Goal: Transaction & Acquisition: Subscribe to service/newsletter

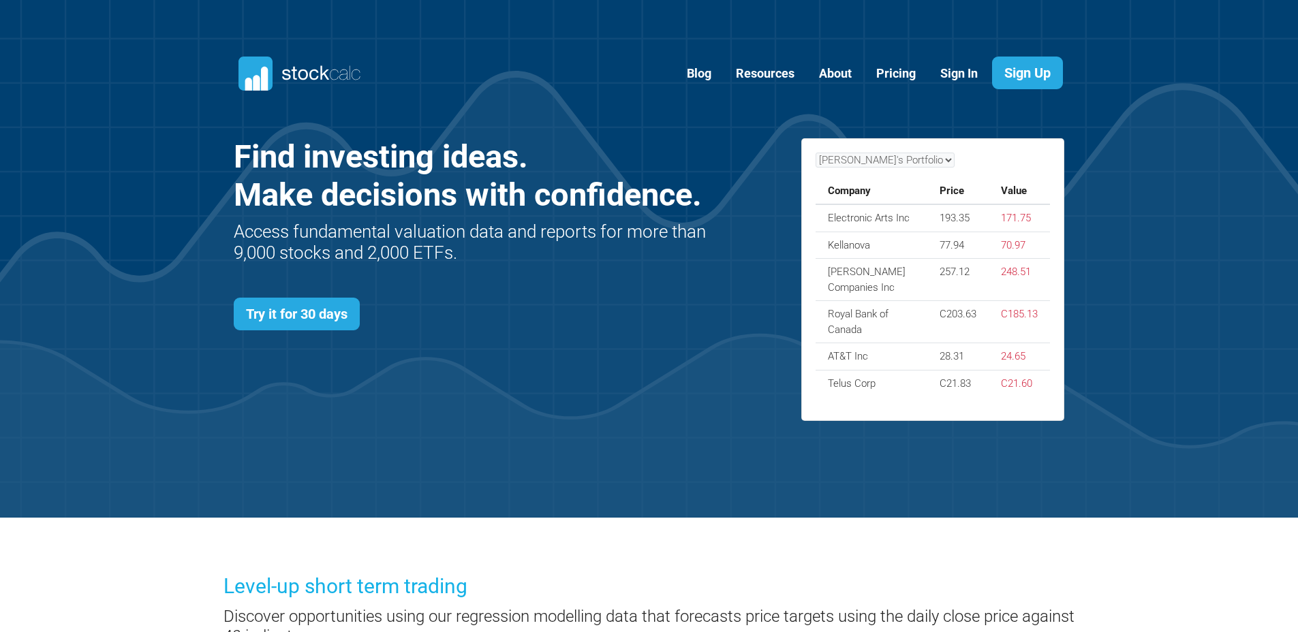
scroll to position [592, 872]
click at [888, 76] on link "Pricing" at bounding box center [896, 73] width 60 height 33
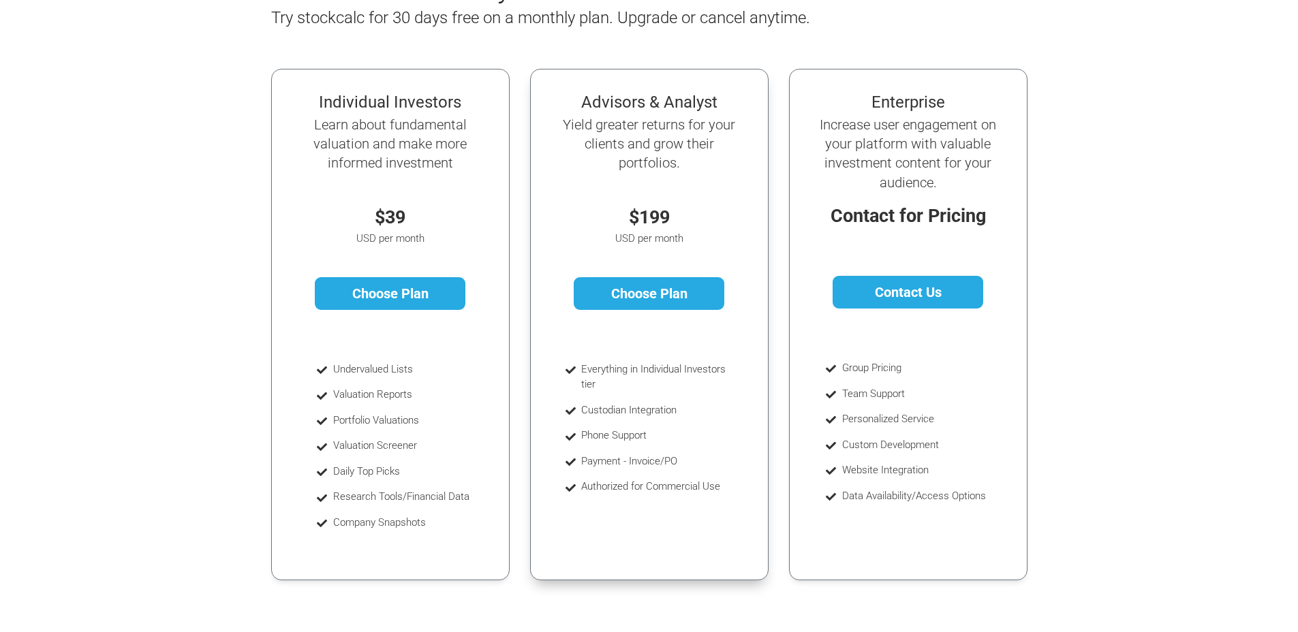
scroll to position [172, 0]
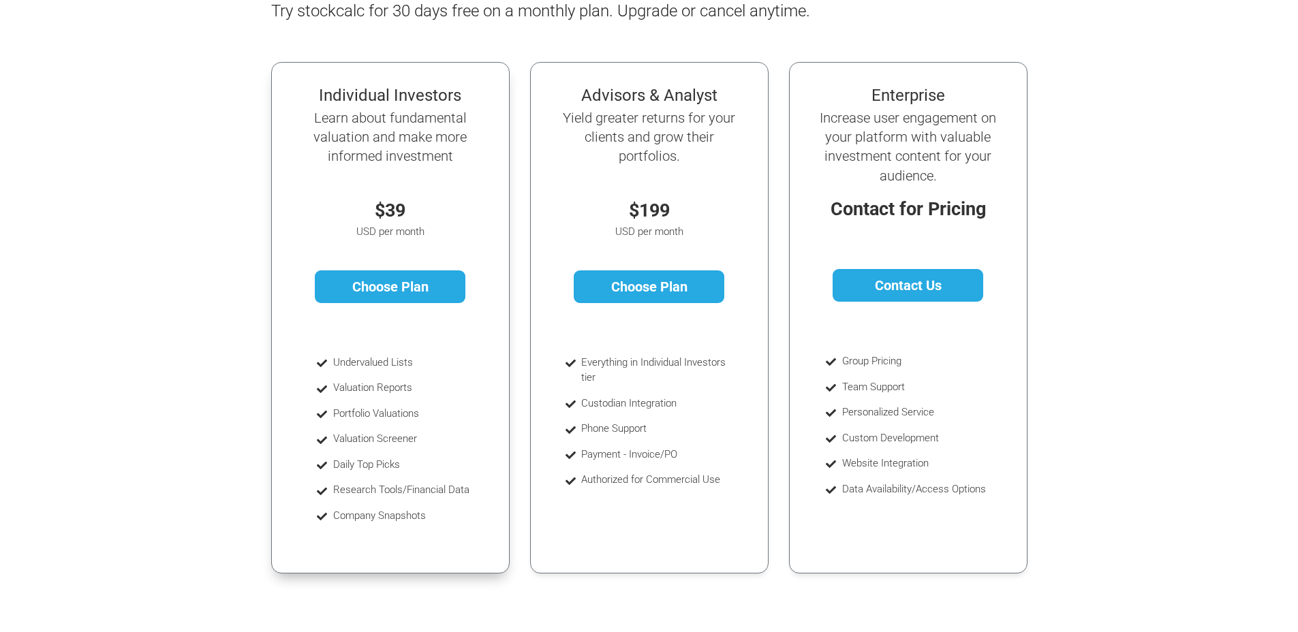
drag, startPoint x: 364, startPoint y: 213, endPoint x: 435, endPoint y: 239, distance: 76.1
click at [435, 239] on div "Individual Investors Learn about fundamental valuation and make more informed i…" at bounding box center [390, 209] width 206 height 263
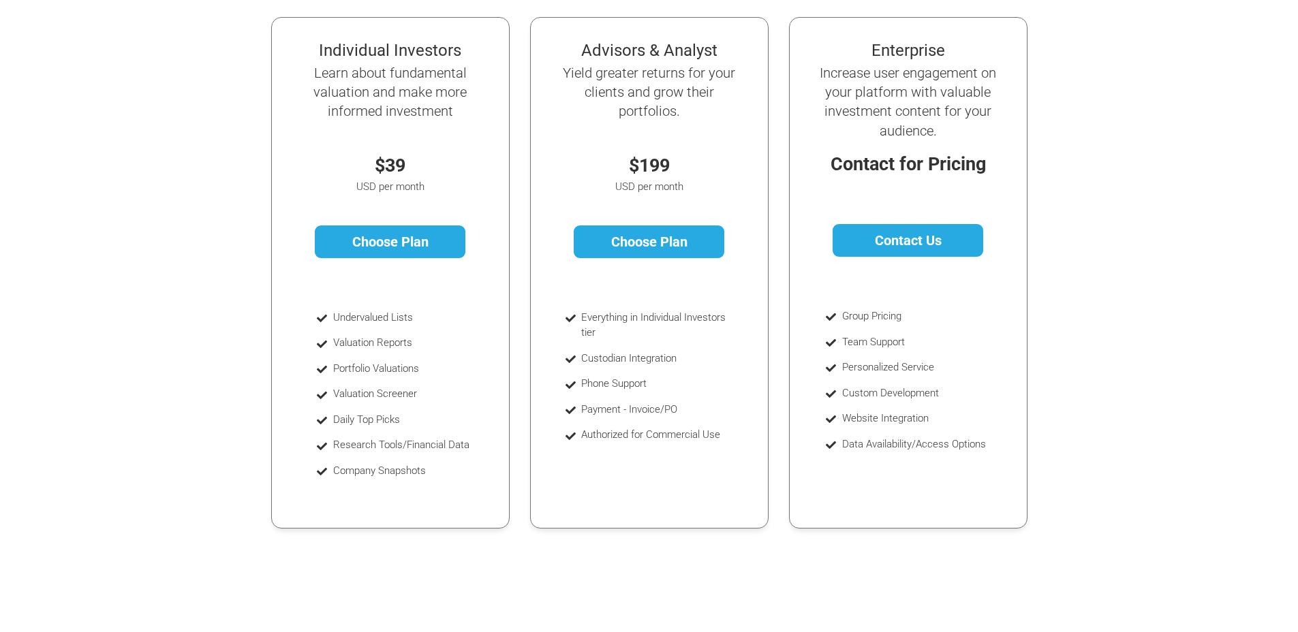
scroll to position [246, 0]
